Goal: Task Accomplishment & Management: Manage account settings

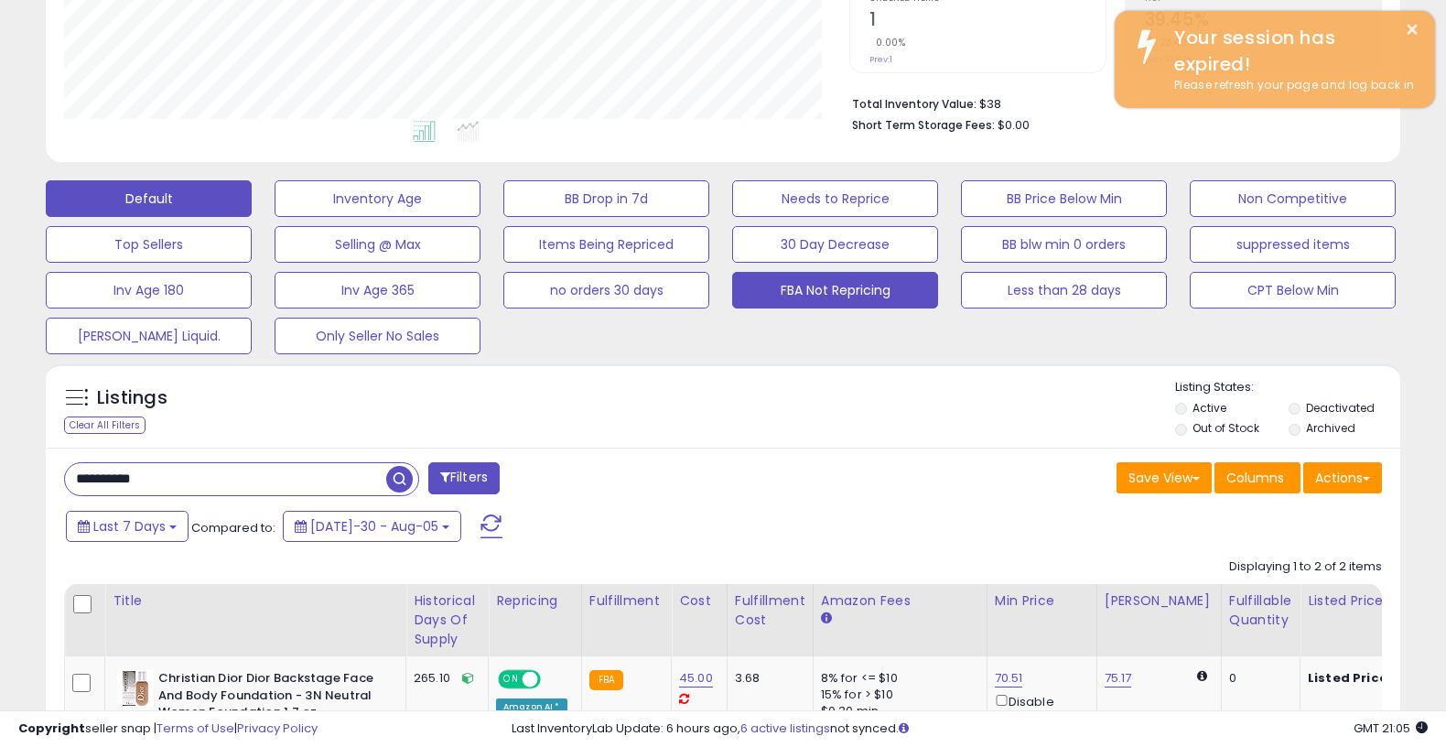
scroll to position [0, 2]
click at [481, 217] on button "FBA Not Repricing" at bounding box center [378, 198] width 206 height 37
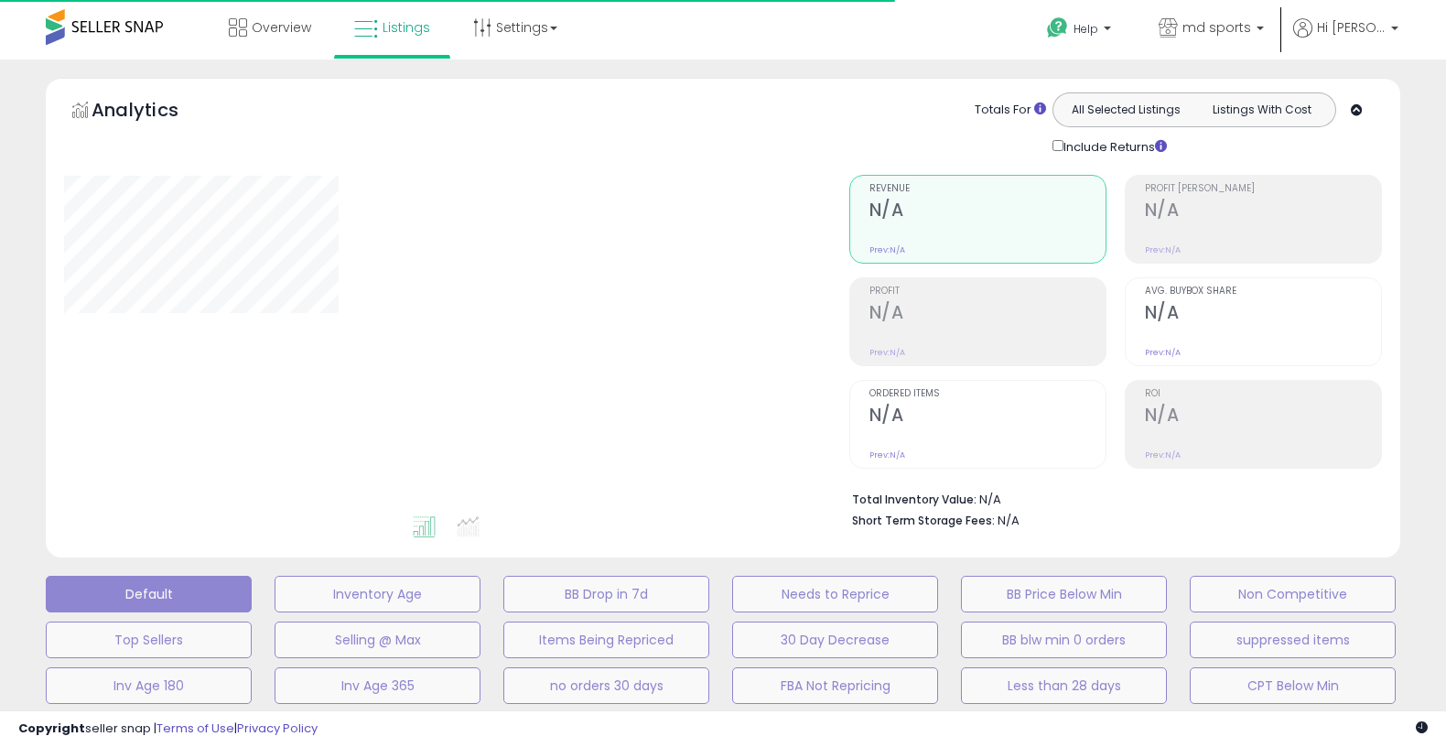
type input "**********"
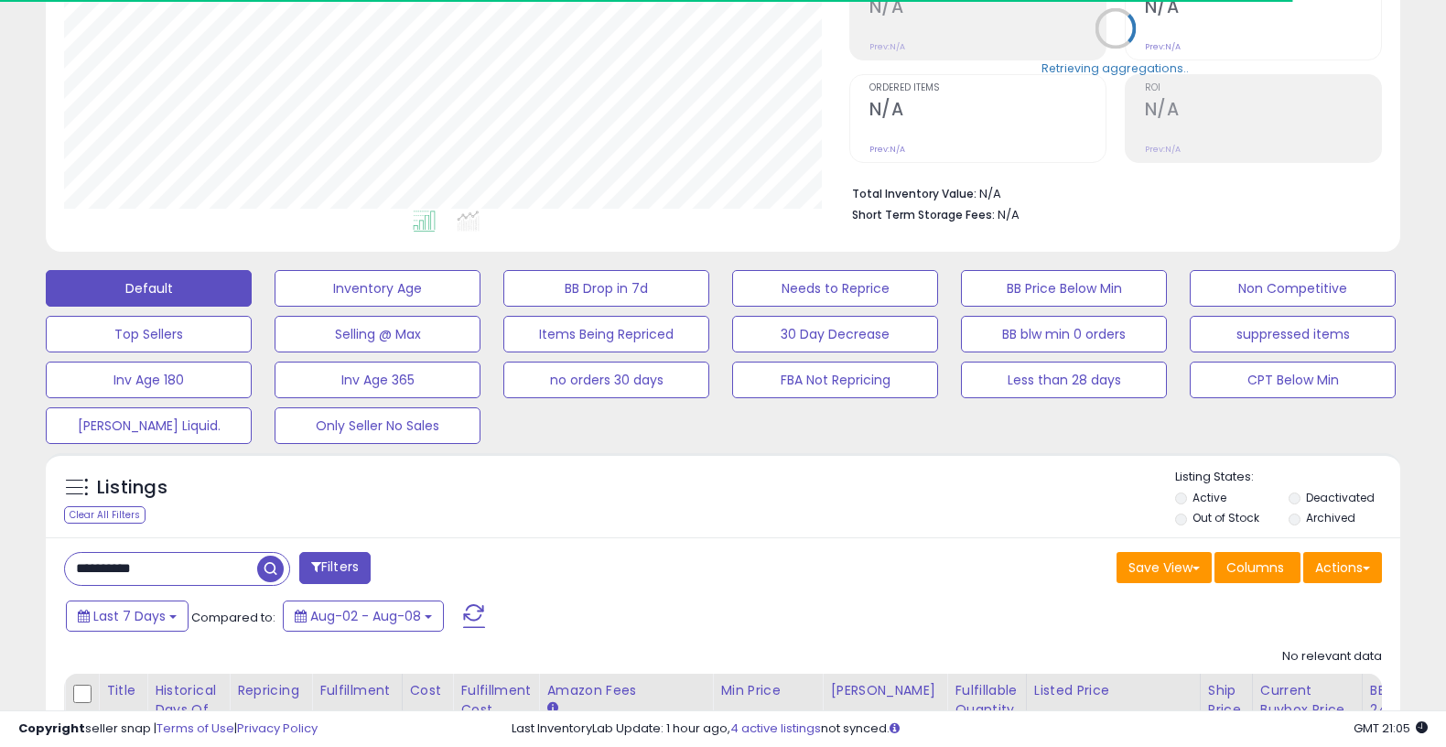
scroll to position [375, 784]
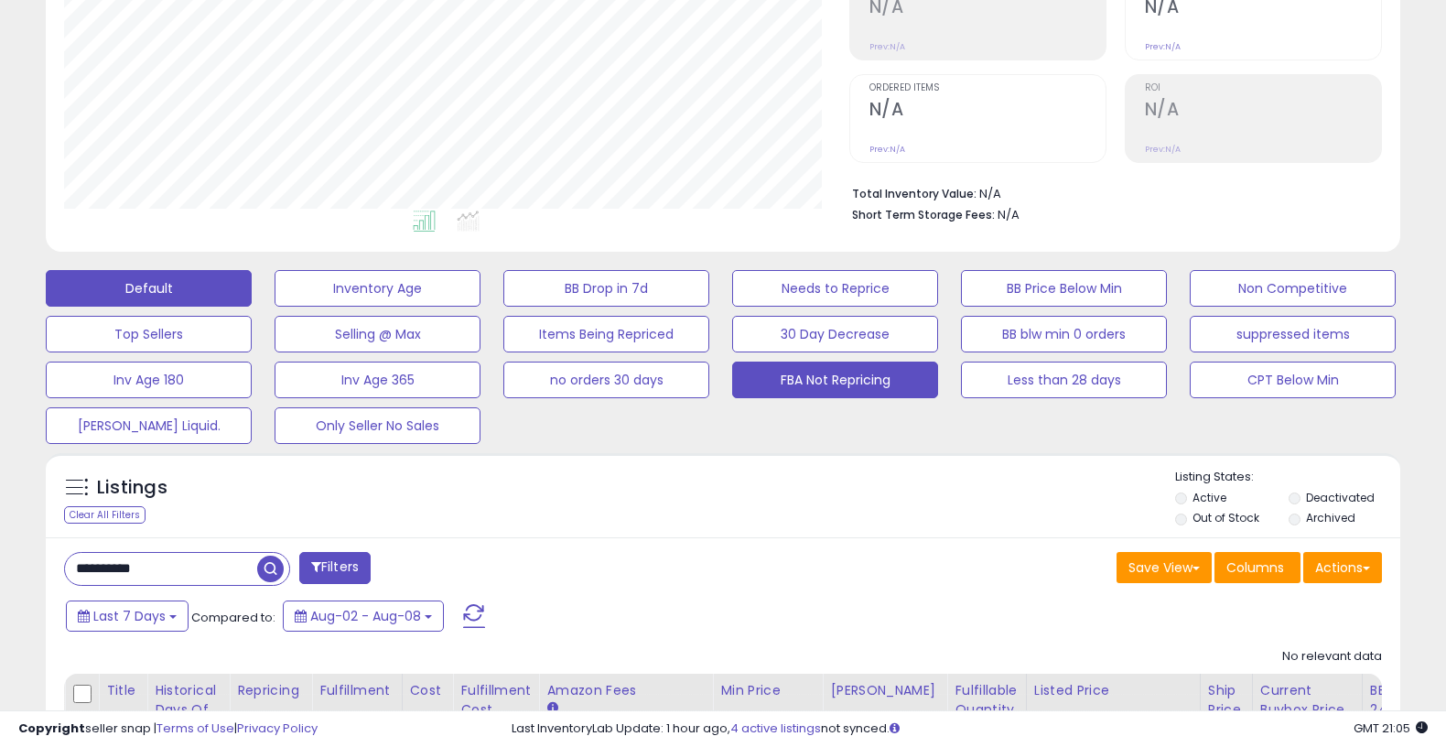
click at [481, 307] on button "FBA Not Repricing" at bounding box center [378, 288] width 206 height 37
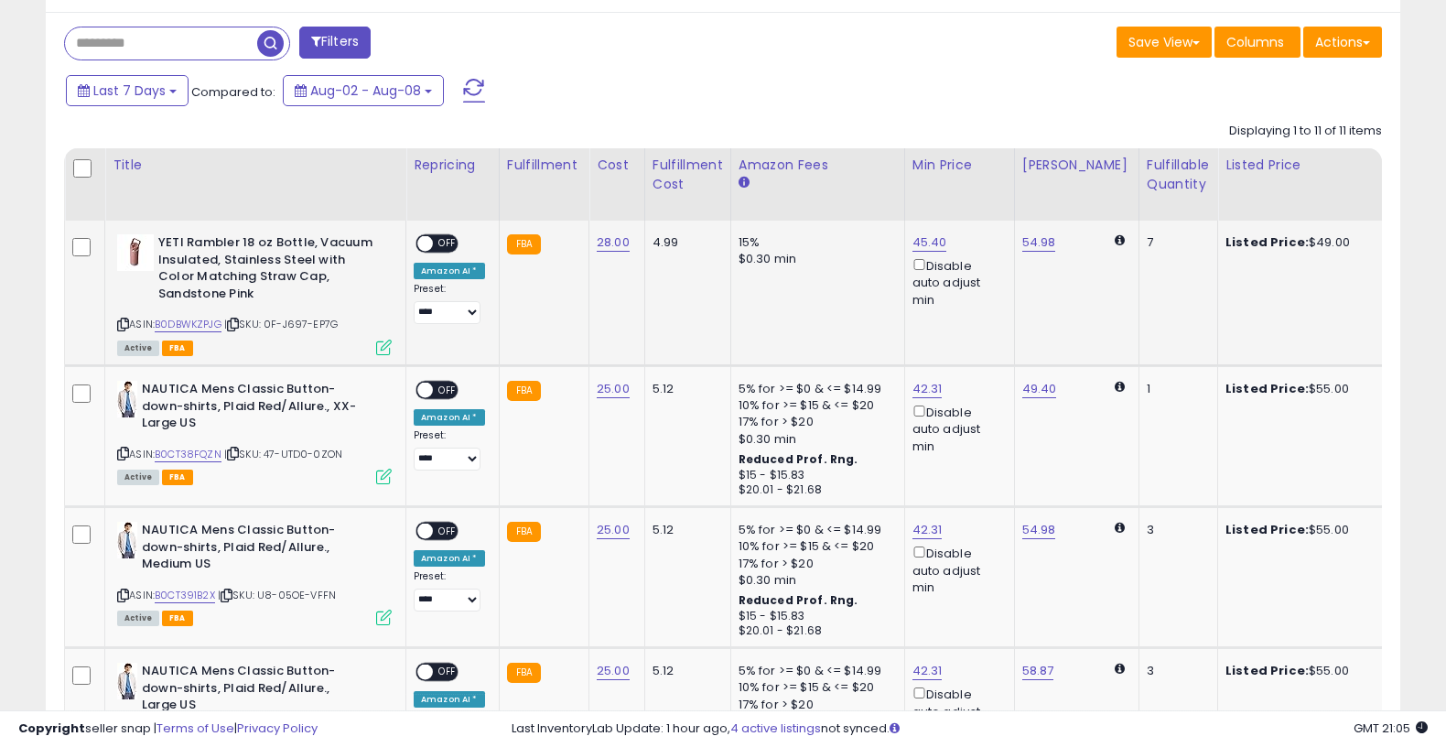
click at [437, 236] on span "OFF" at bounding box center [447, 244] width 29 height 16
click at [444, 384] on span "OFF" at bounding box center [447, 391] width 29 height 16
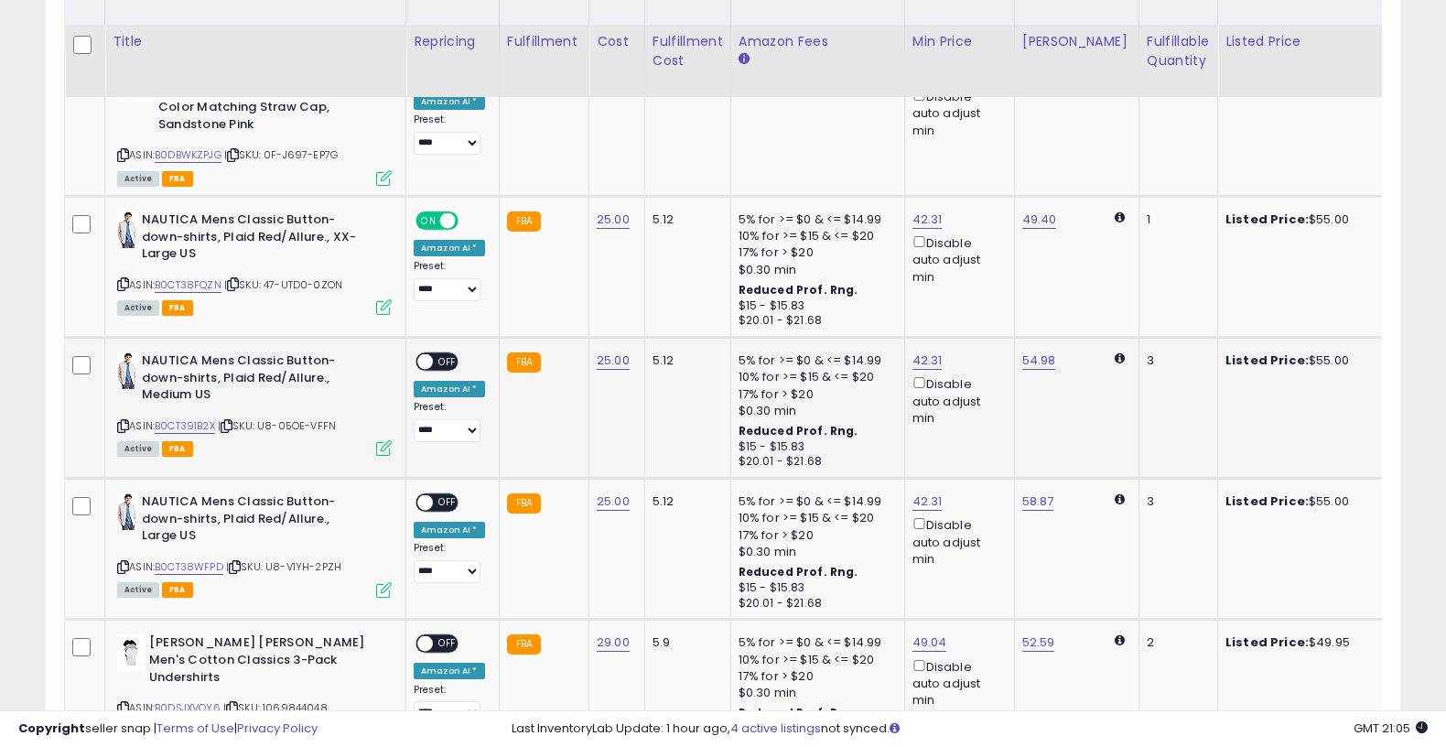
scroll to position [1021, 0]
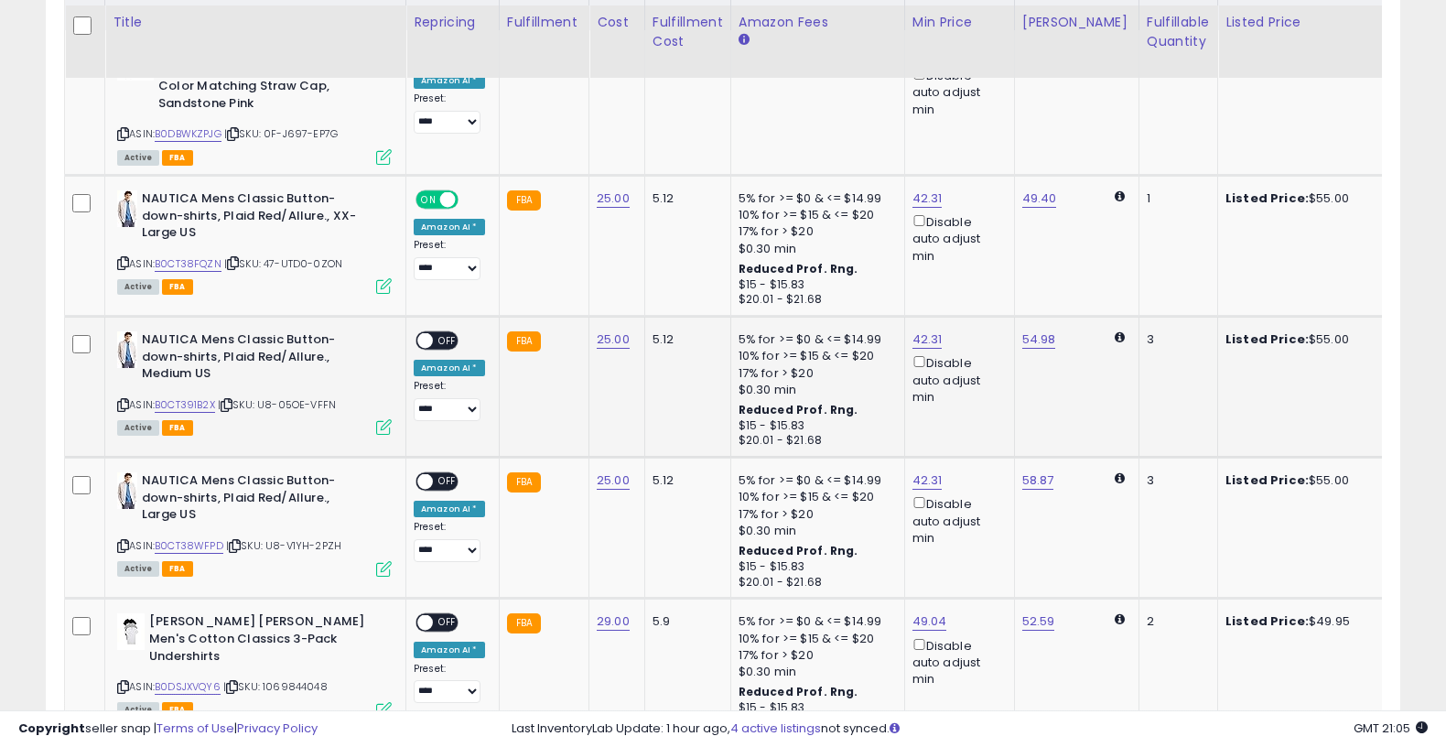
click at [448, 337] on span "OFF" at bounding box center [447, 341] width 29 height 16
click at [443, 472] on div "ON OFF" at bounding box center [437, 481] width 43 height 19
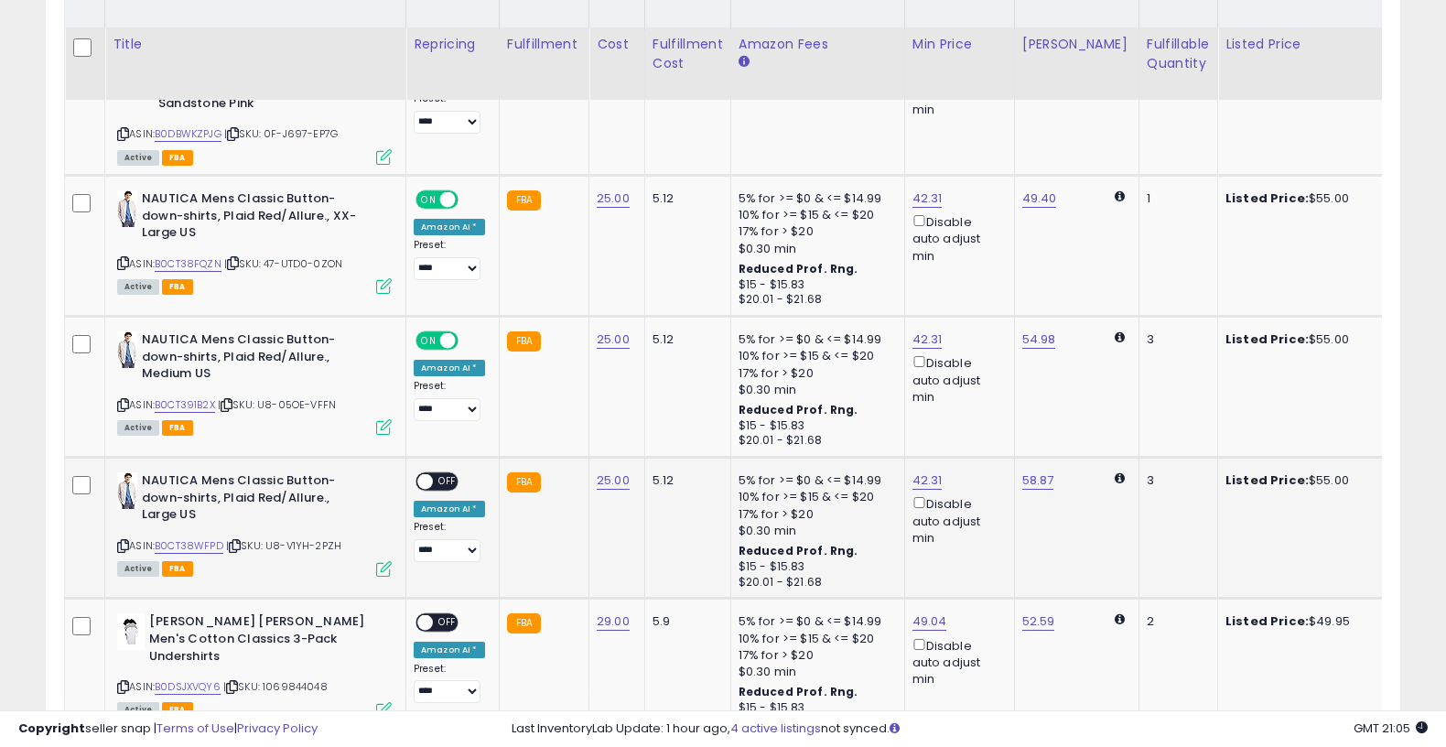
scroll to position [1245, 0]
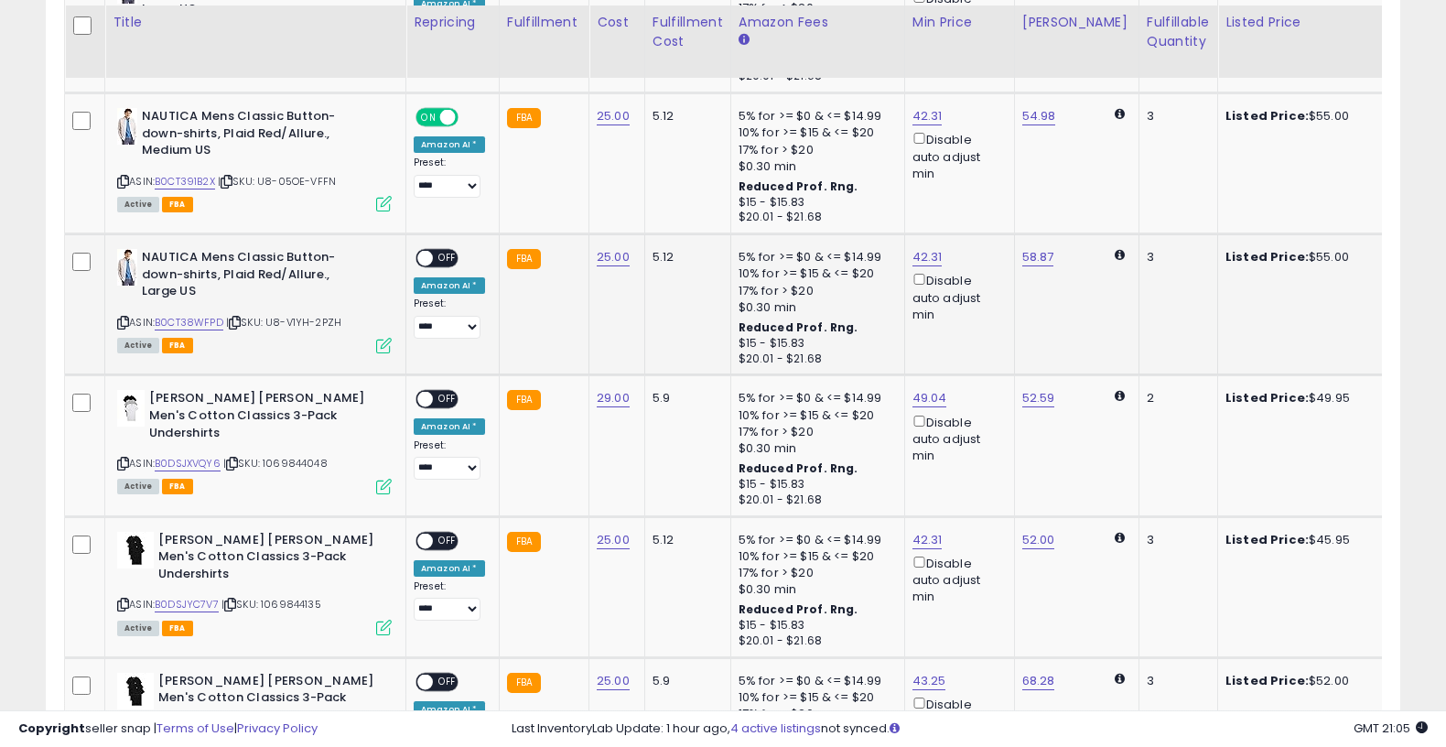
click at [436, 255] on div "**********" at bounding box center [449, 294] width 71 height 90
click at [446, 392] on span "OFF" at bounding box center [447, 400] width 29 height 16
click at [454, 251] on span "OFF" at bounding box center [447, 259] width 29 height 16
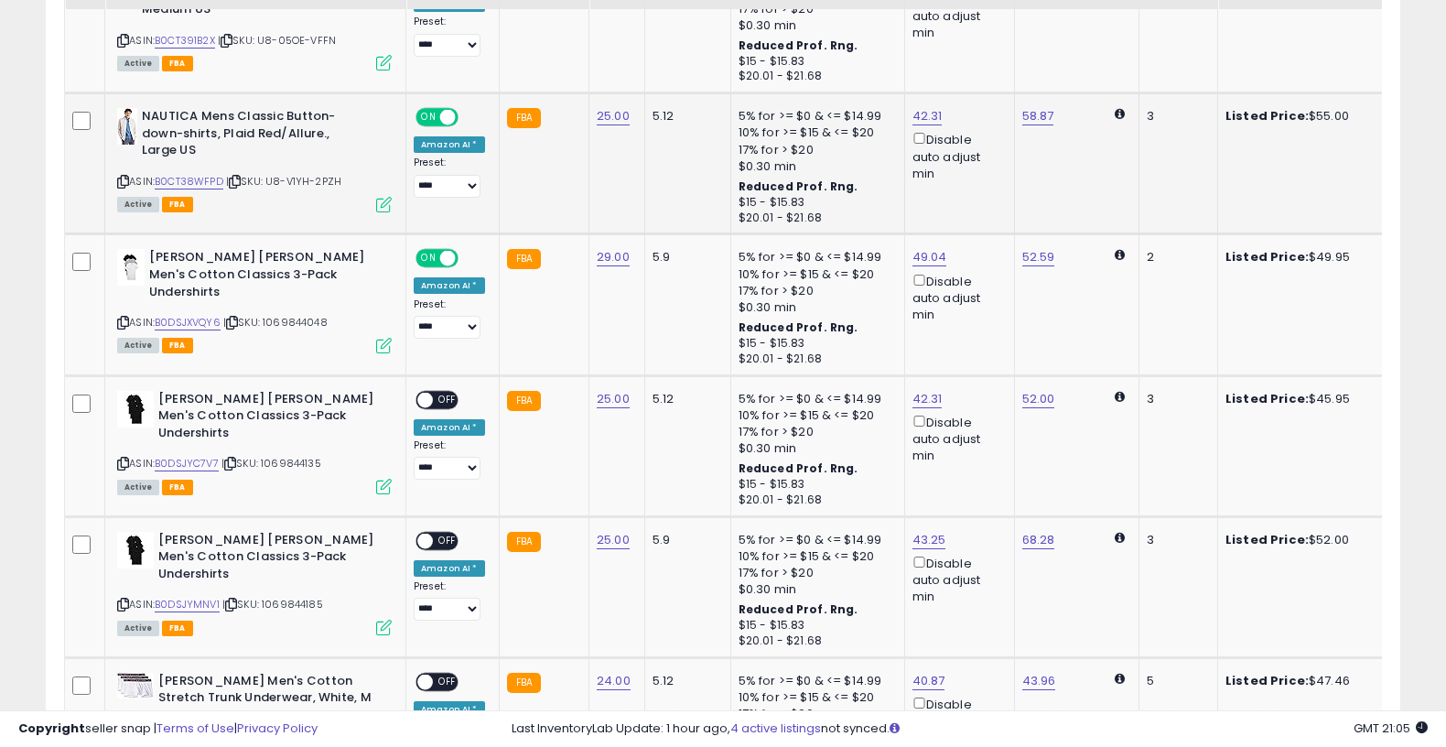
scroll to position [1419, 0]
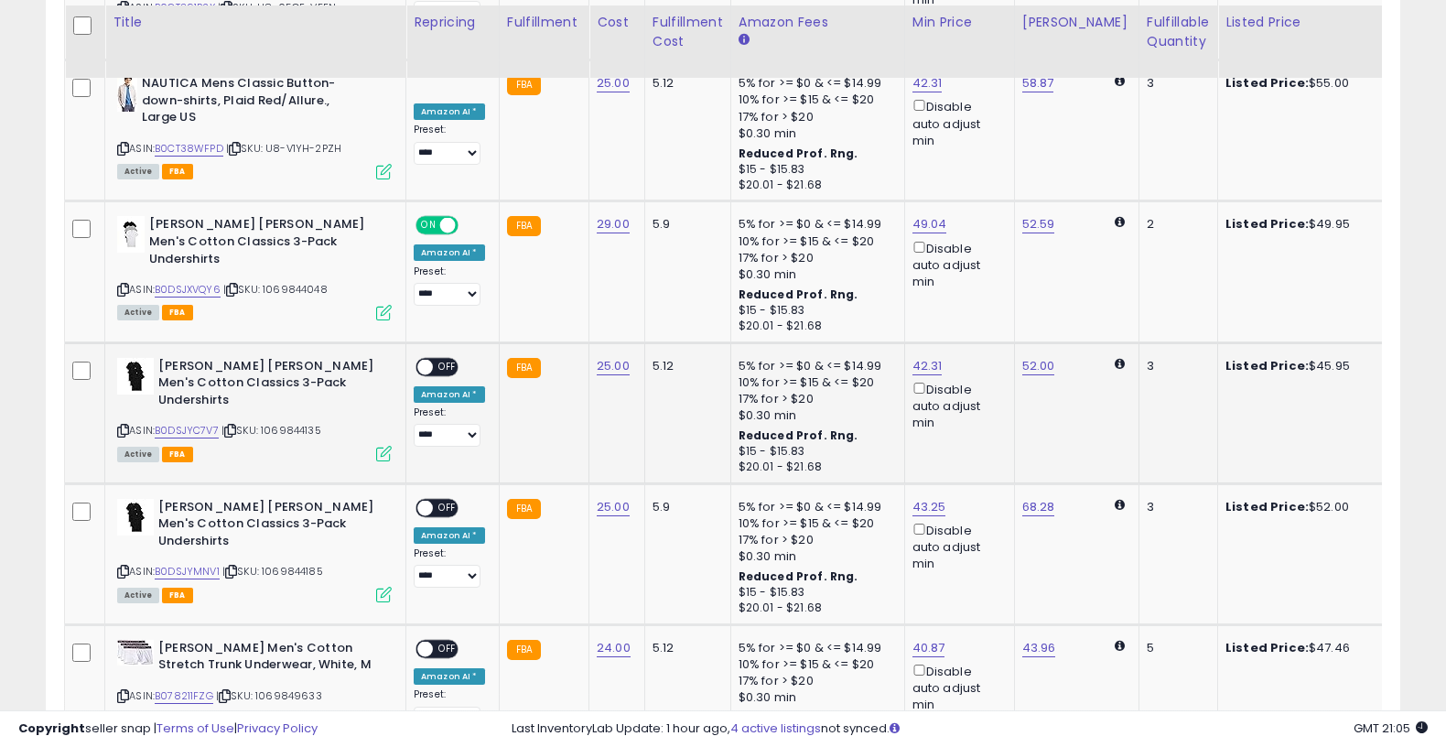
click at [442, 359] on span "OFF" at bounding box center [447, 367] width 29 height 16
click at [451, 500] on span "OFF" at bounding box center [447, 508] width 29 height 16
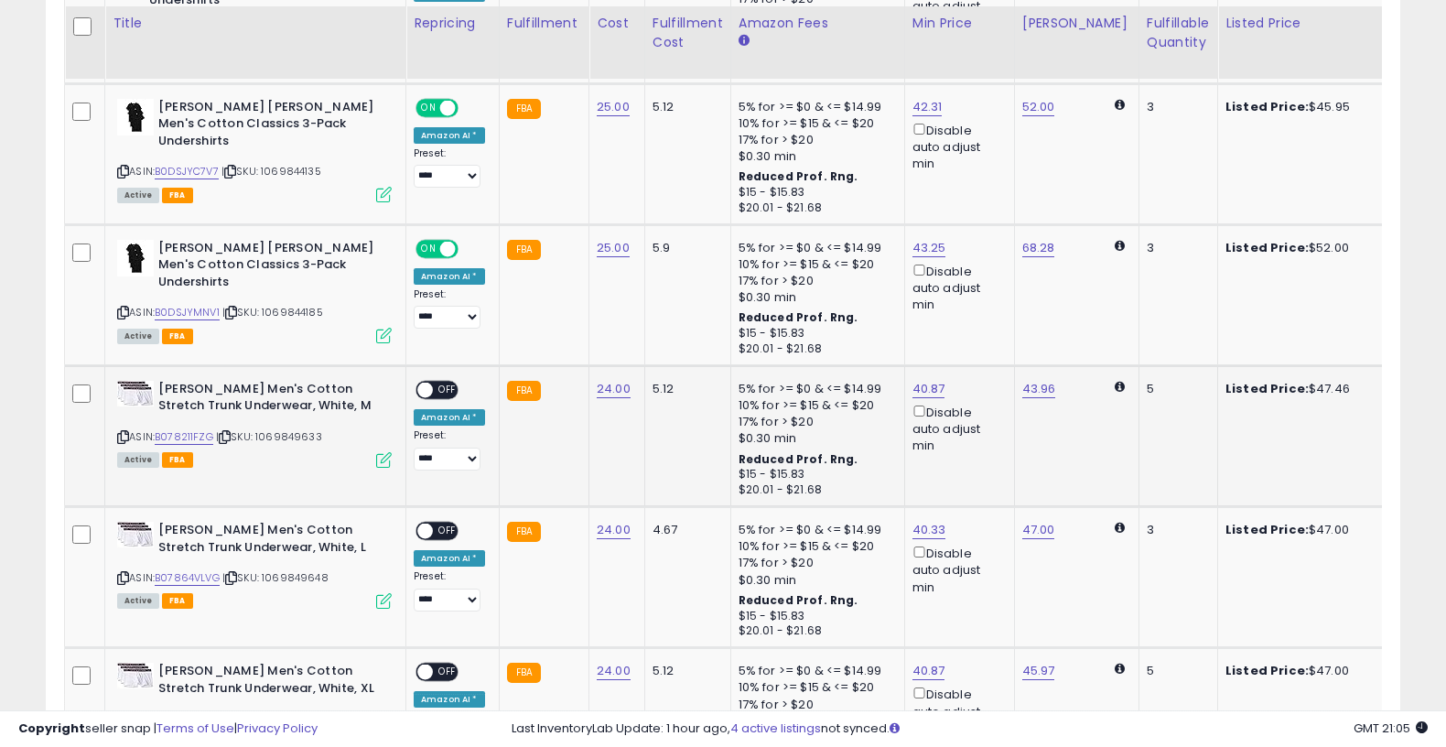
scroll to position [1679, 0]
click at [447, 381] on span "OFF" at bounding box center [447, 389] width 29 height 16
click at [447, 523] on span "OFF" at bounding box center [447, 531] width 29 height 16
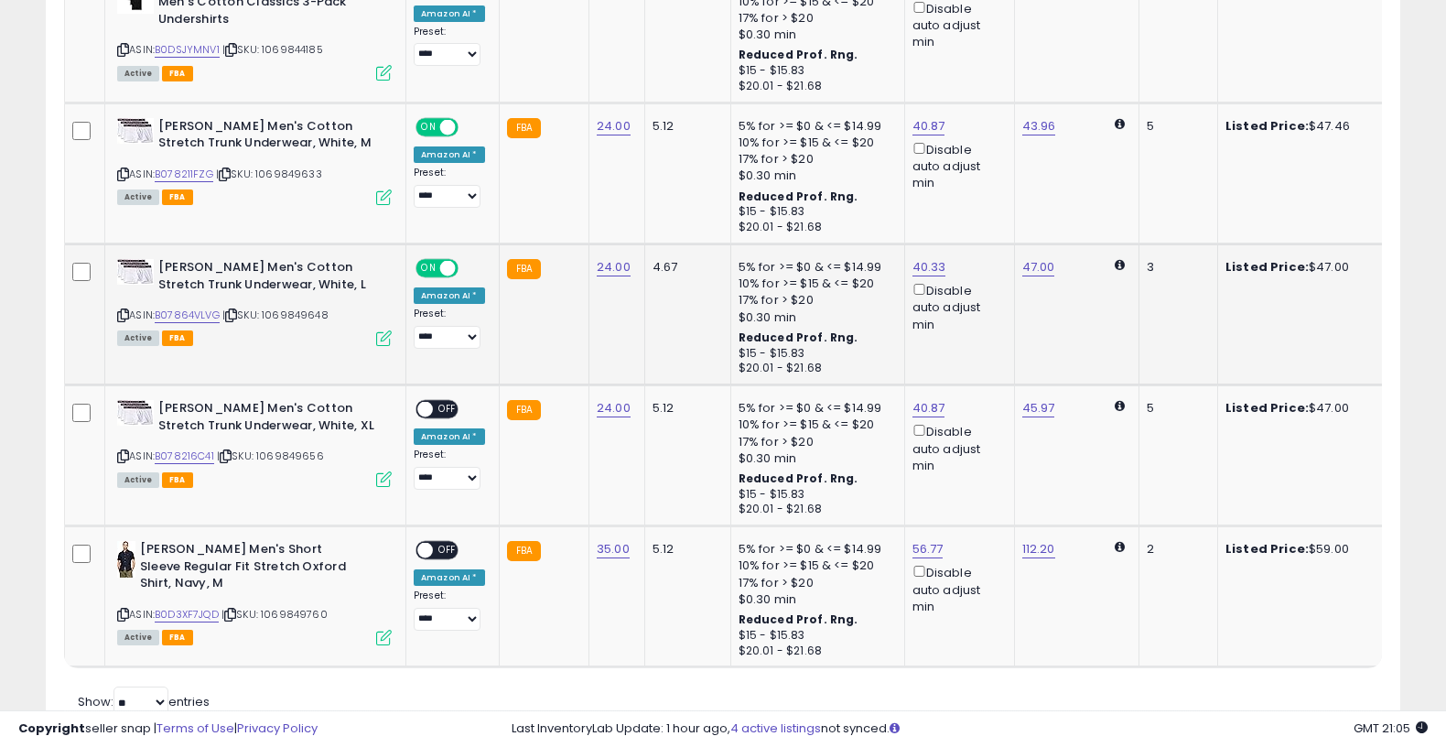
scroll to position [1954, 0]
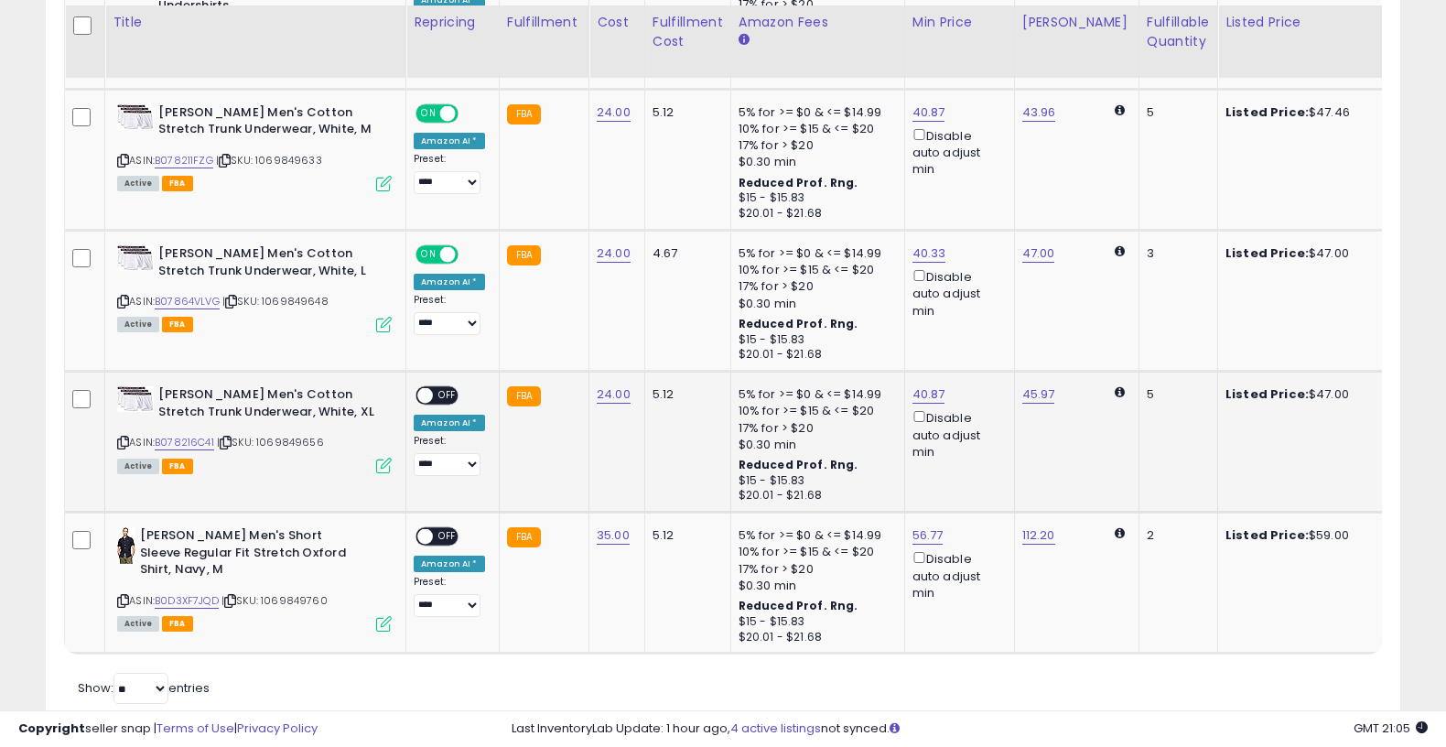
click at [440, 388] on span "OFF" at bounding box center [447, 396] width 29 height 16
click at [440, 529] on span "OFF" at bounding box center [447, 537] width 29 height 16
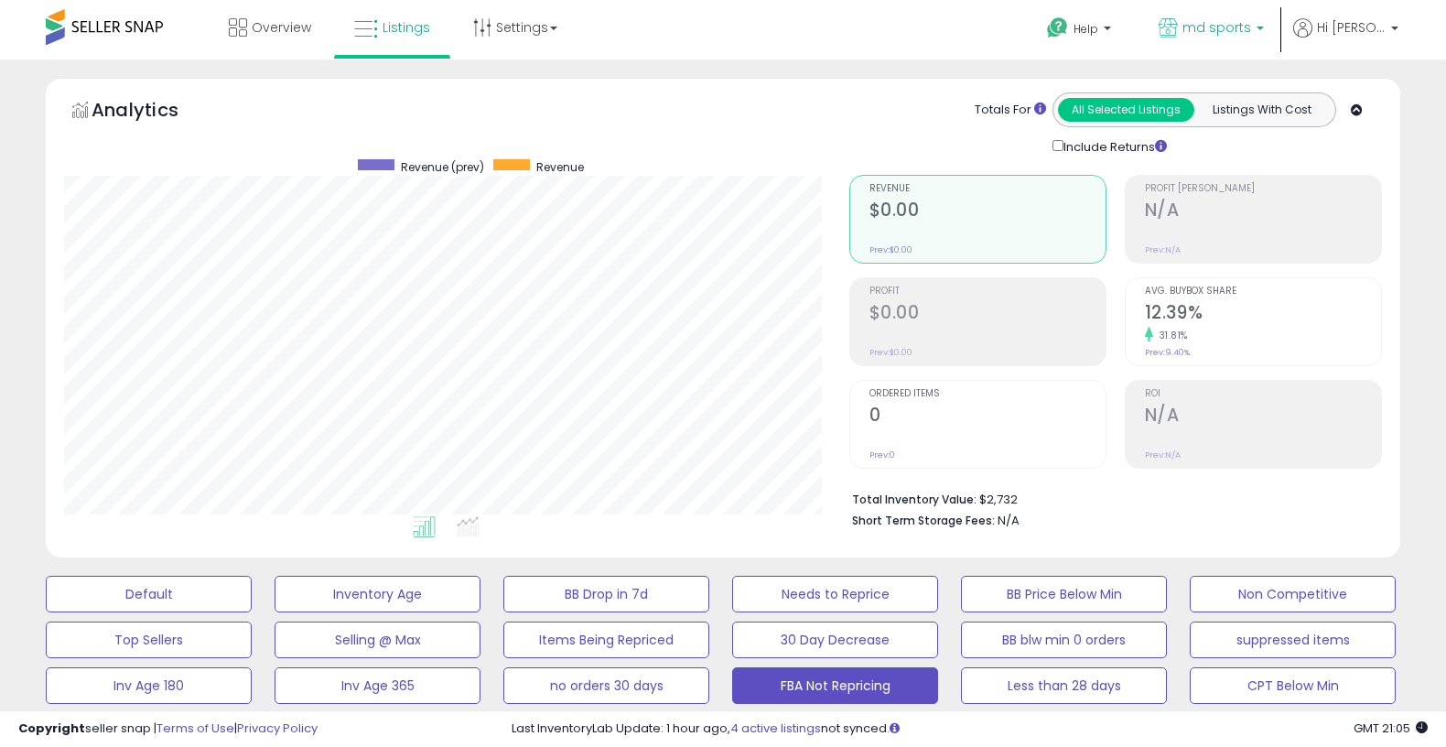
scroll to position [0, 0]
click at [1229, 34] on span "md sports" at bounding box center [1217, 27] width 69 height 18
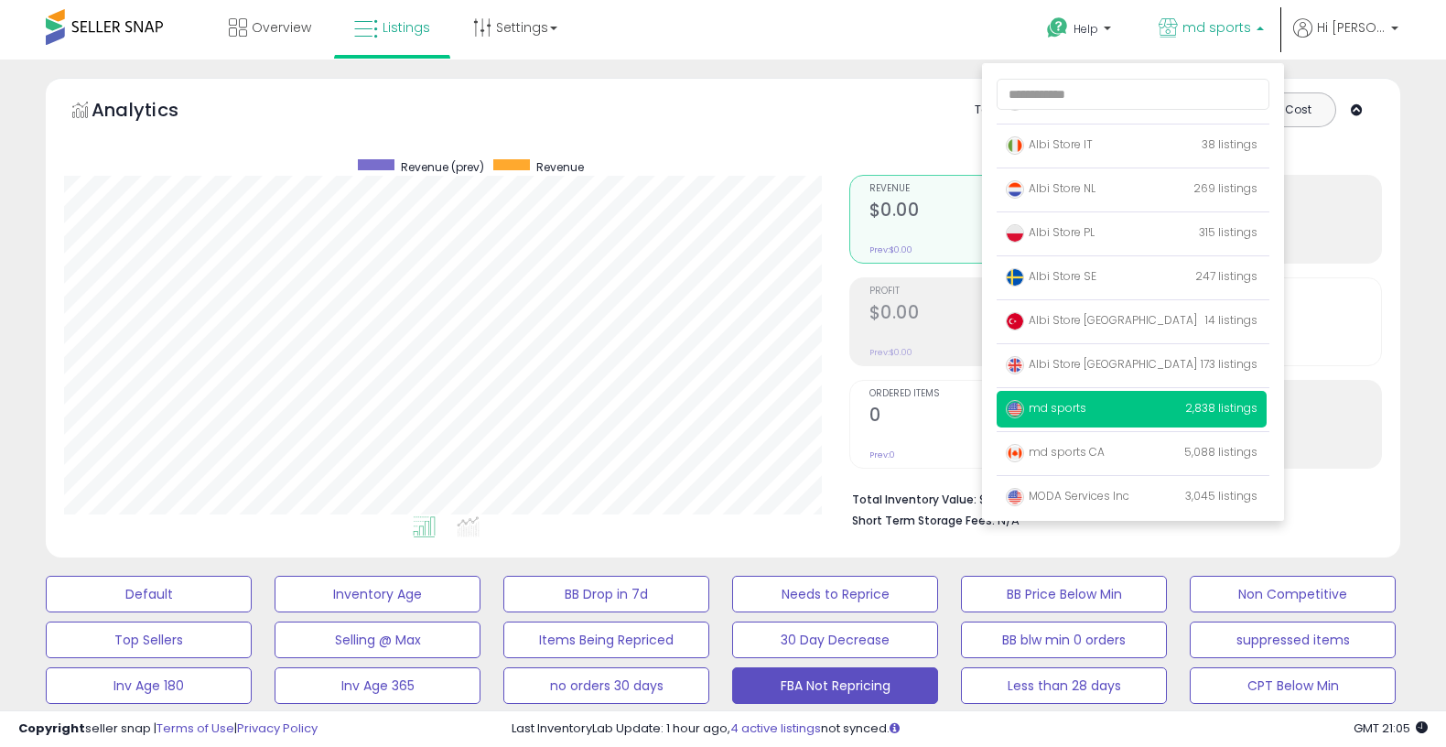
scroll to position [119, 0]
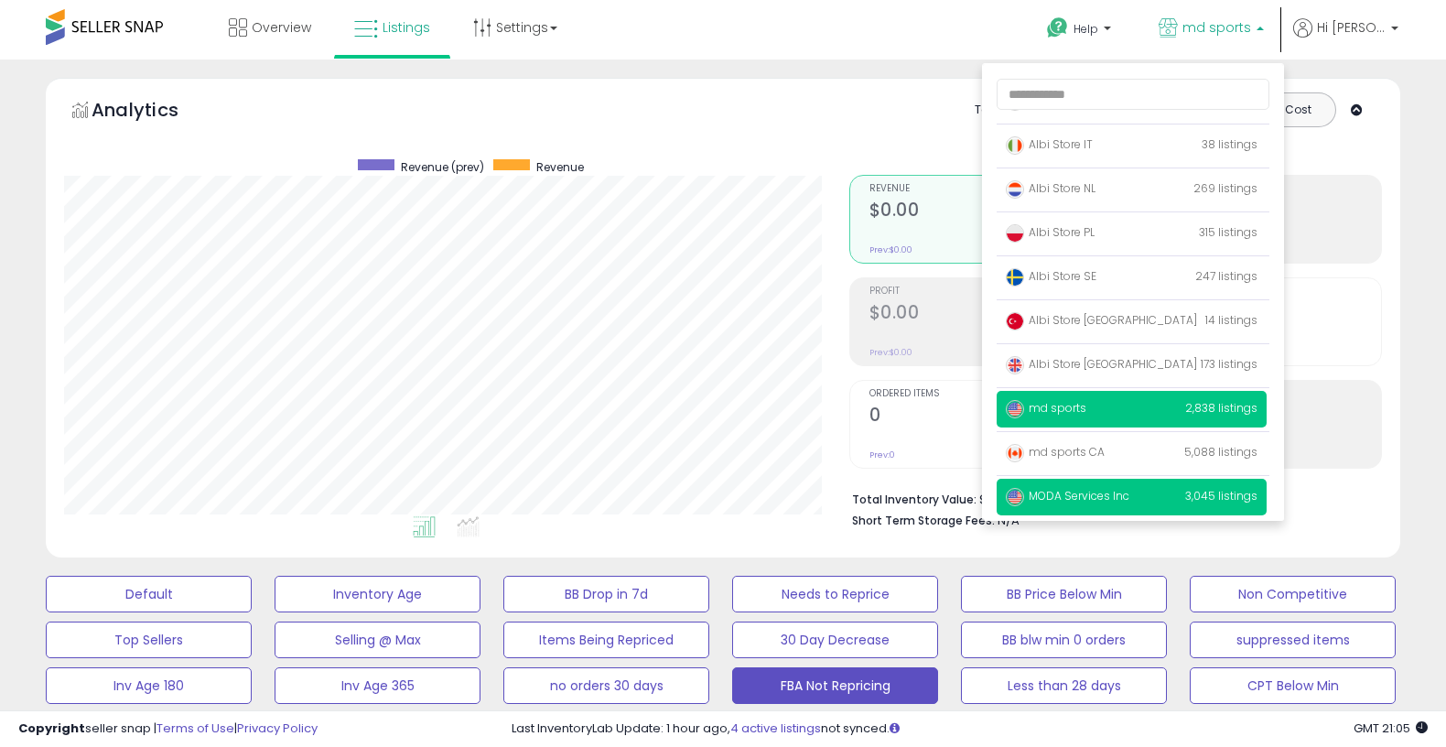
click at [1092, 500] on span "MODA Services Inc" at bounding box center [1068, 496] width 124 height 16
